Goal: Task Accomplishment & Management: Manage account settings

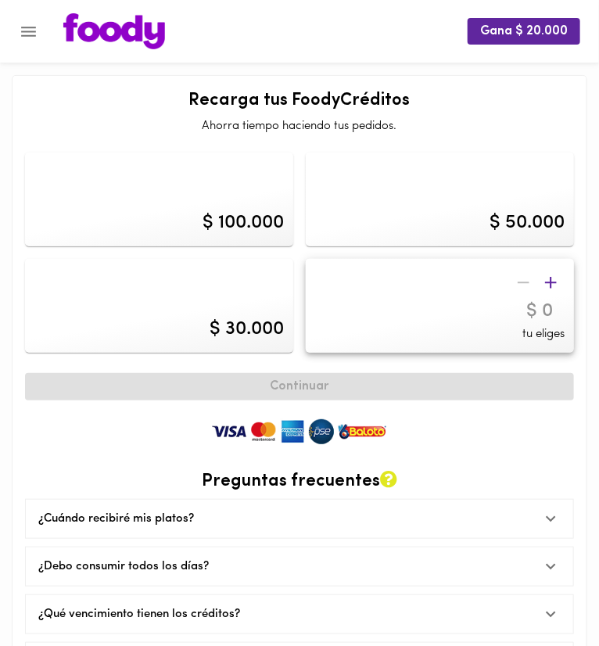
click at [41, 39] on button "Menu" at bounding box center [28, 32] width 38 height 38
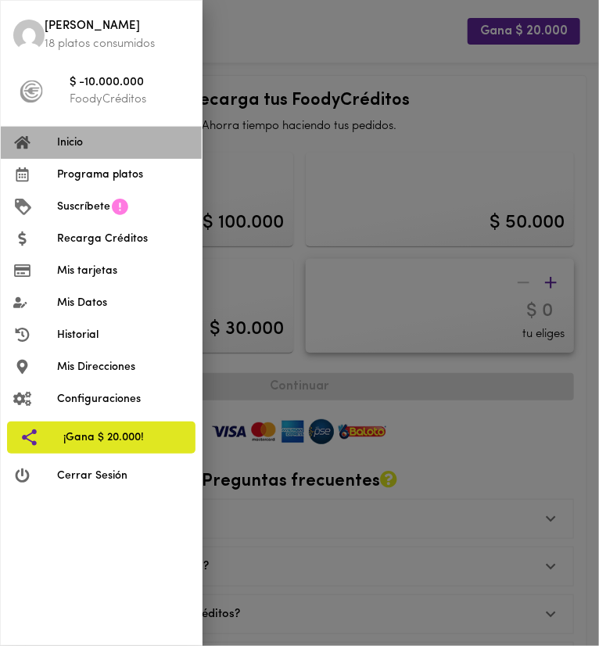
click at [75, 140] on span "Inicio" at bounding box center [123, 142] width 132 height 16
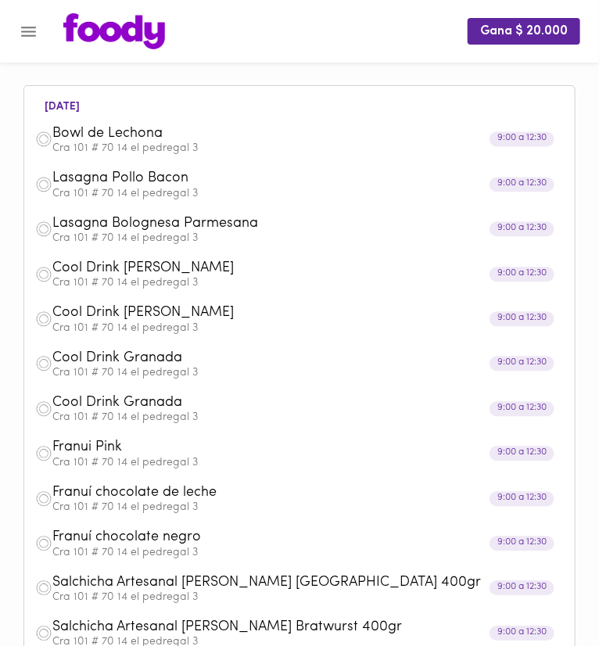
click at [133, 135] on span "Bowl de Lechona" at bounding box center [280, 134] width 456 height 18
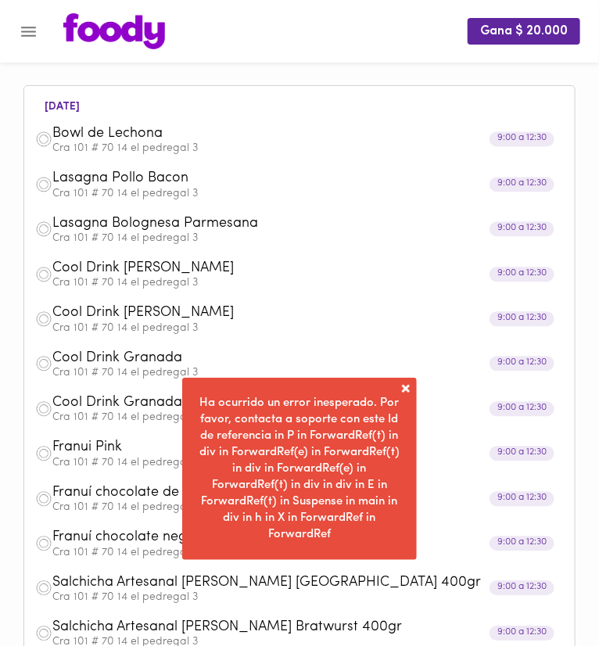
scroll to position [82, 0]
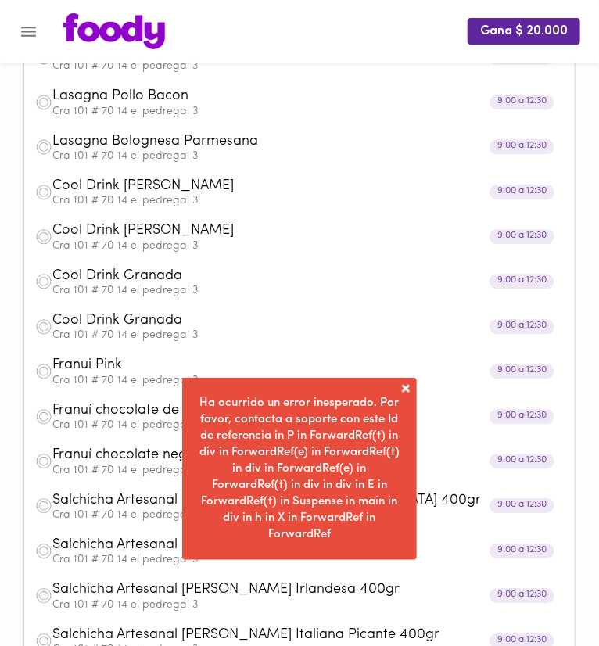
click at [409, 388] on span at bounding box center [406, 389] width 16 height 16
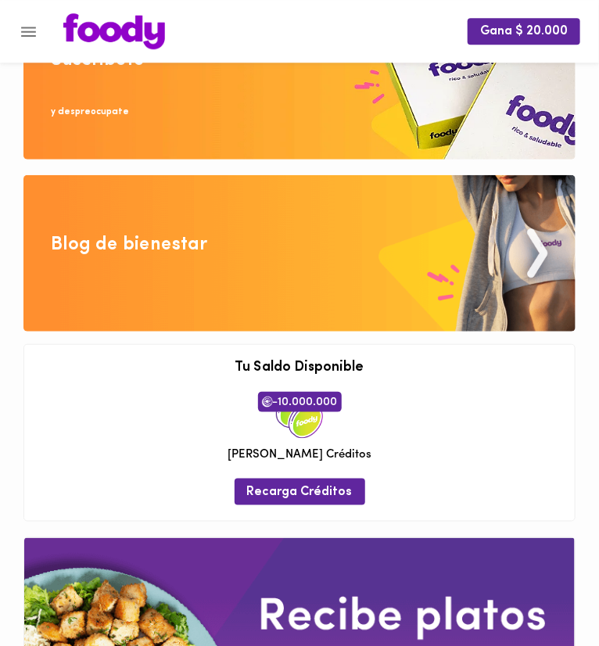
scroll to position [1733, 0]
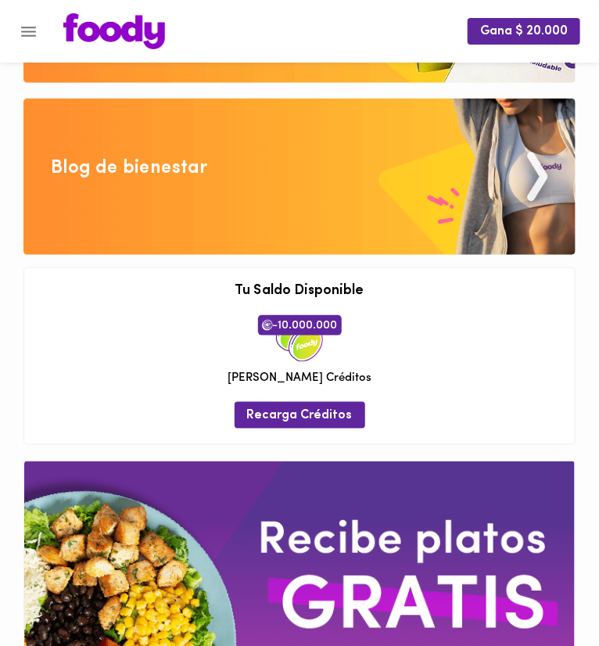
click at [316, 335] on span "-10.000.000" at bounding box center [300, 325] width 84 height 20
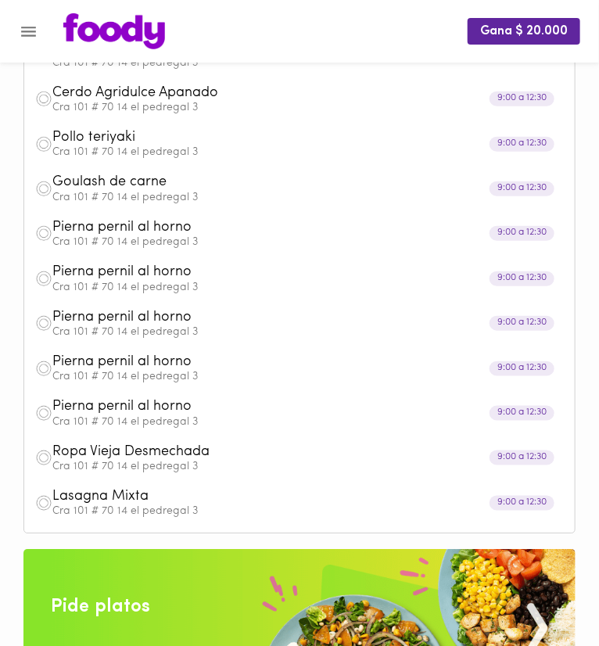
scroll to position [743, 0]
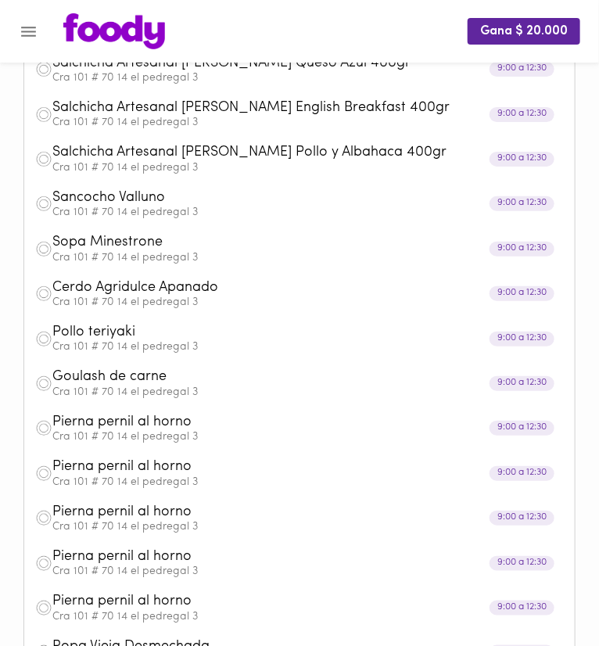
click at [29, 29] on icon "Menu" at bounding box center [29, 32] width 20 height 20
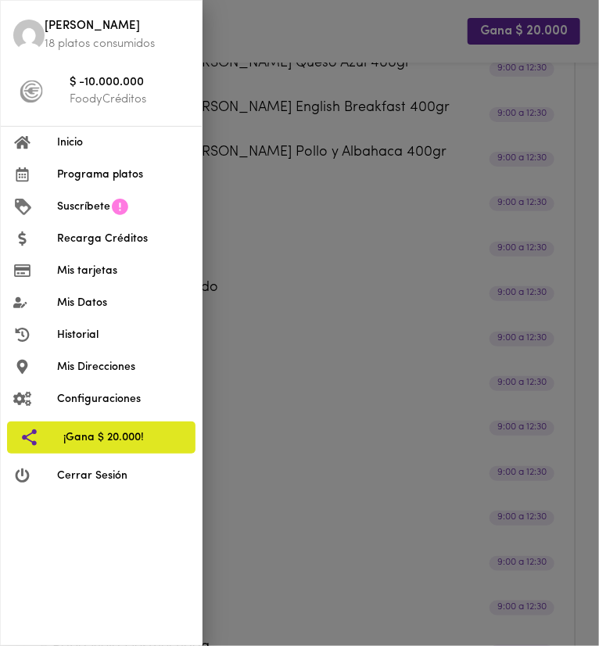
click at [123, 388] on li "Configuraciones" at bounding box center [101, 399] width 201 height 32
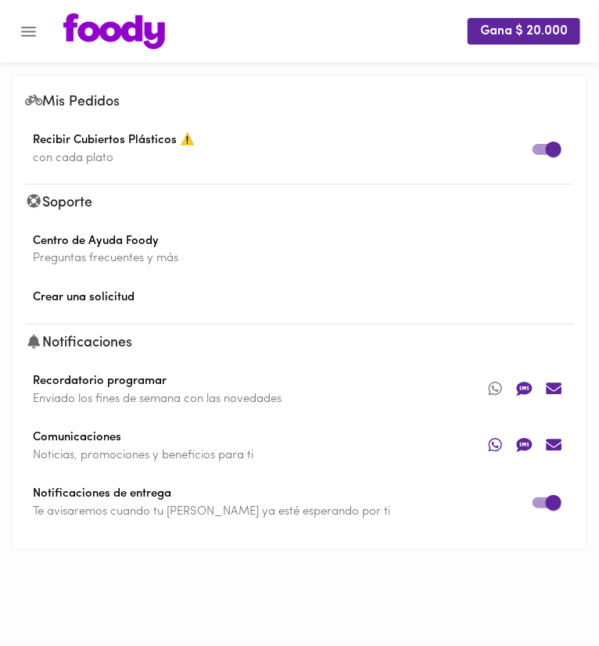
click at [30, 13] on button "Menu" at bounding box center [28, 32] width 38 height 38
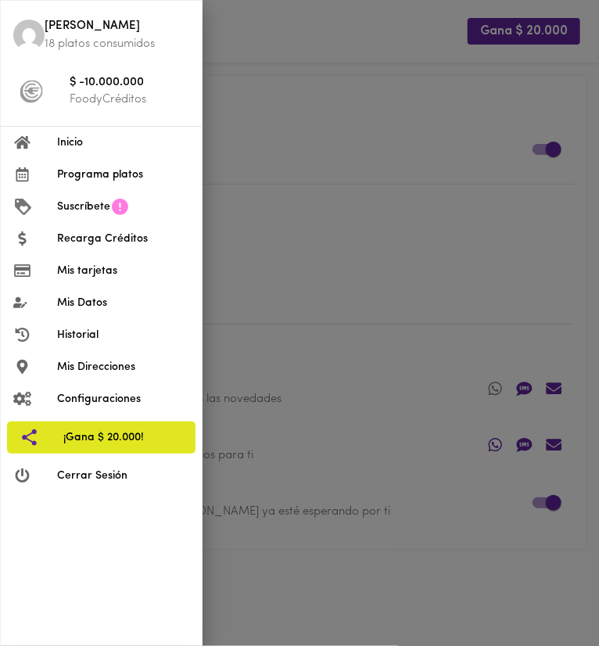
click at [92, 289] on li "Mis Datos" at bounding box center [101, 303] width 201 height 32
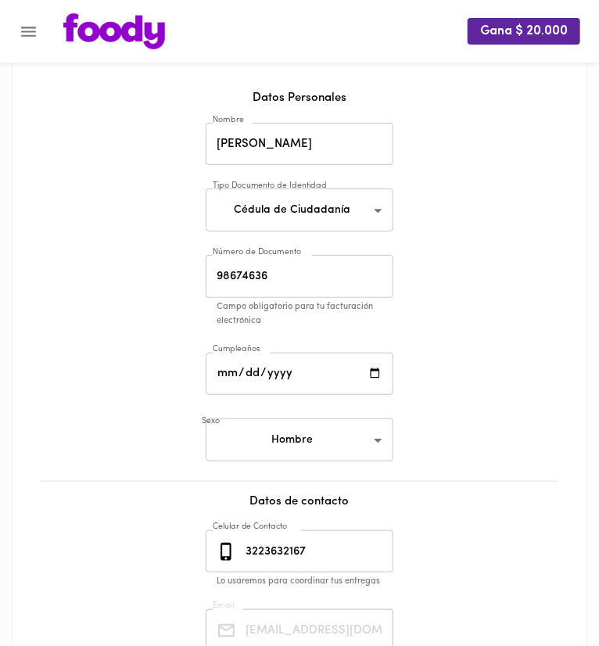
scroll to position [82, 0]
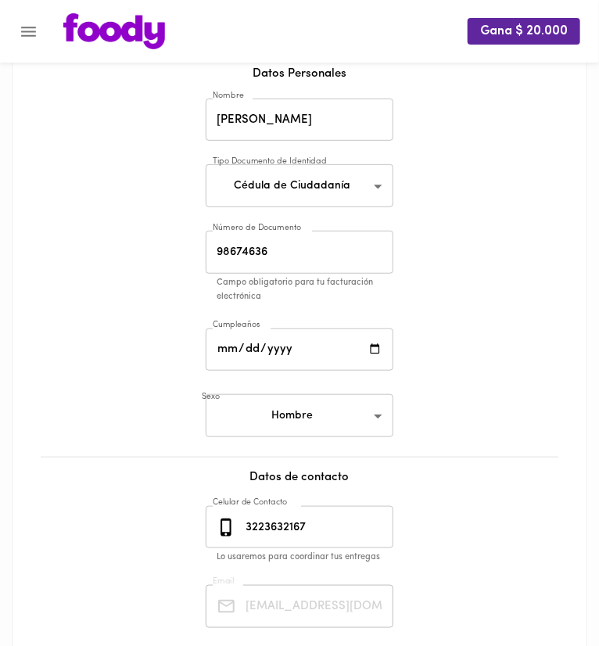
click at [30, 34] on icon "Menu" at bounding box center [29, 32] width 20 height 20
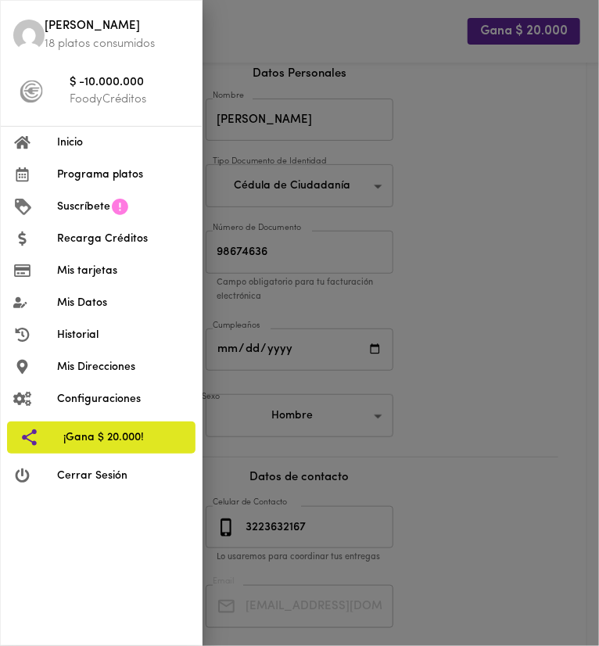
click at [59, 133] on li "Inicio" at bounding box center [101, 143] width 201 height 32
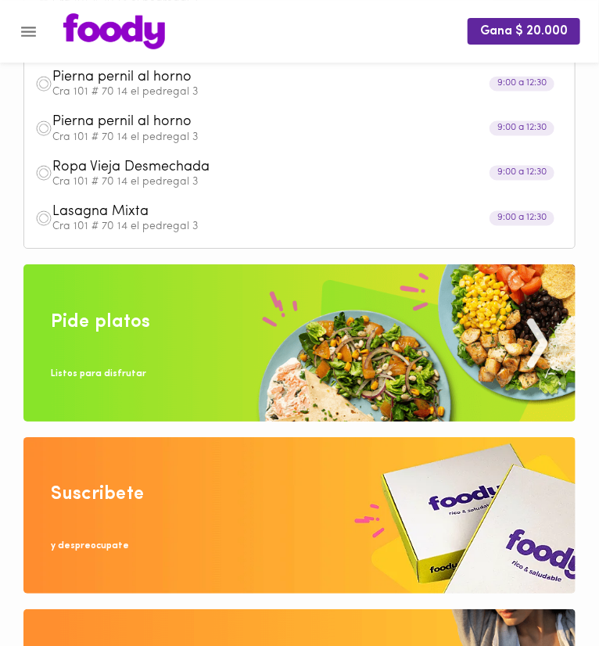
scroll to position [1072, 0]
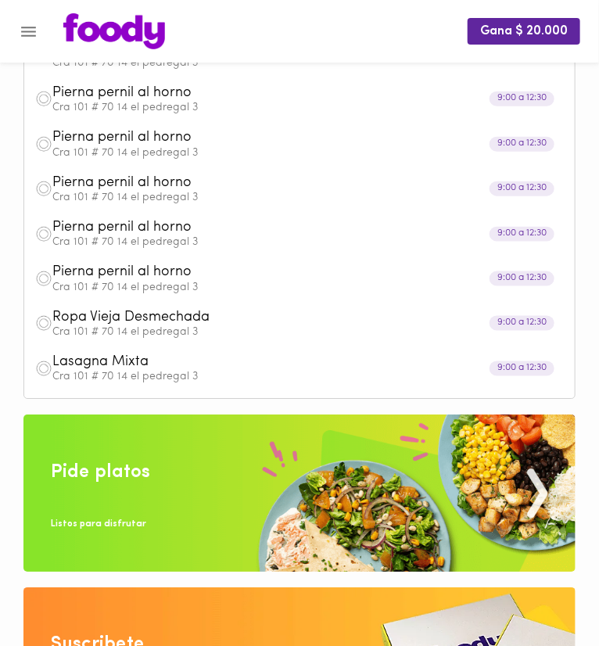
click at [167, 320] on span "Ropa Vieja Desmechada" at bounding box center [280, 318] width 456 height 18
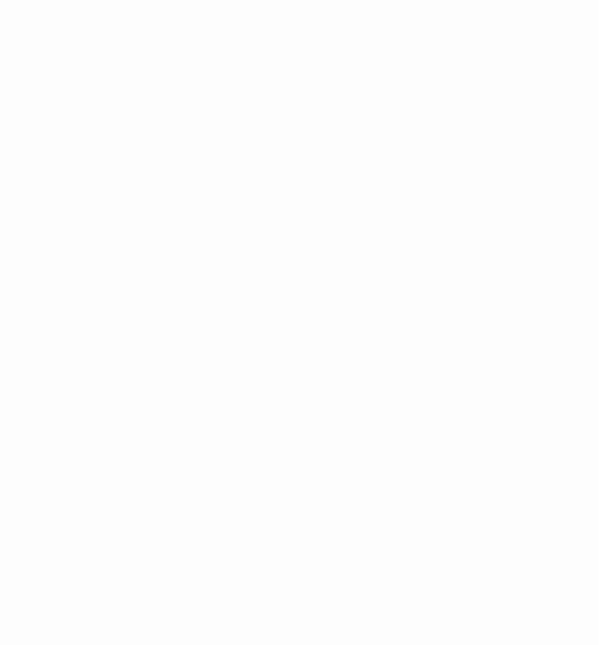
scroll to position [0, 0]
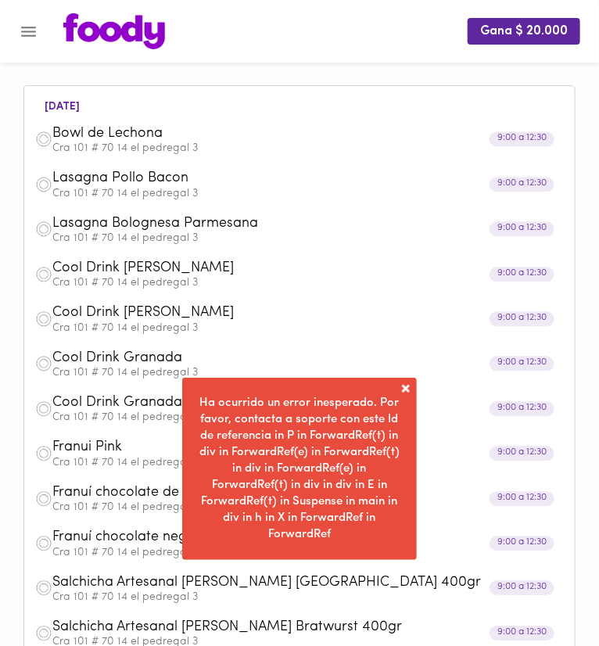
click at [117, 154] on p "Cra 101 # 70 14 el pedregal 3" at bounding box center [307, 148] width 511 height 11
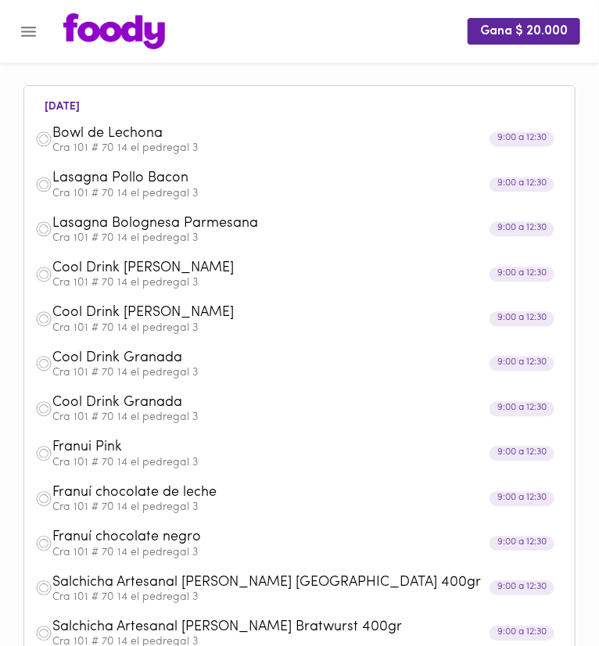
click at [220, 139] on span "Bowl de Lechona" at bounding box center [280, 134] width 456 height 18
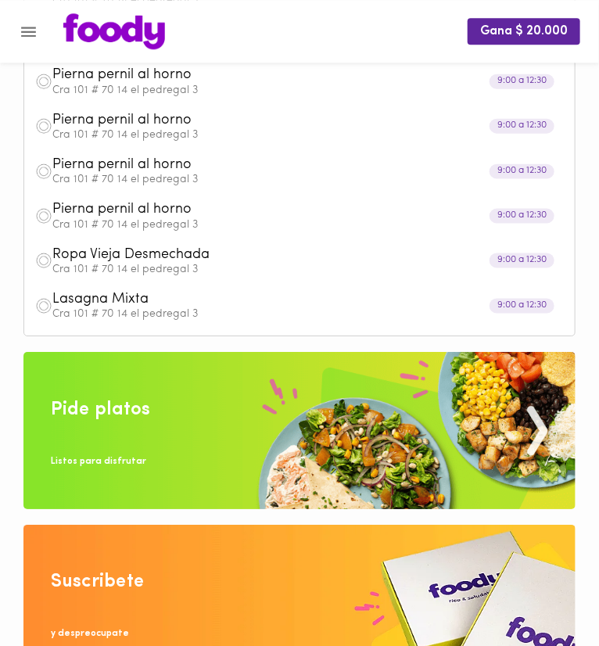
scroll to position [1155, 0]
